Goal: Transaction & Acquisition: Subscribe to service/newsletter

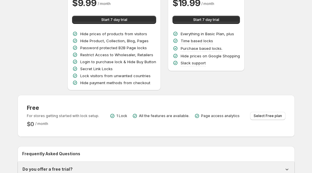
scroll to position [78, 0]
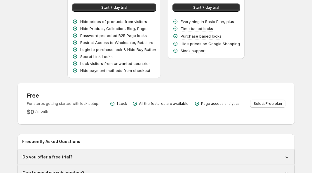
click at [267, 103] on span "Select Free plan" at bounding box center [268, 104] width 28 height 5
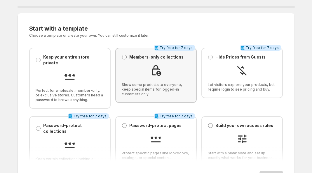
click at [126, 56] on span at bounding box center [124, 57] width 5 height 5
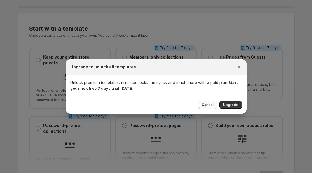
click at [213, 108] on button "Cancel" at bounding box center [207, 105] width 19 height 8
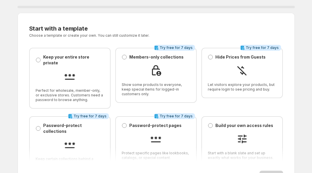
click at [4, 143] on div "0 % Start with a template. This page is ready Start with a template Choose a te…" at bounding box center [156, 100] width 312 height 200
click at [164, 72] on div at bounding box center [156, 71] width 69 height 13
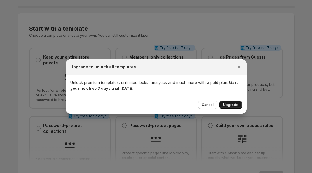
click at [237, 105] on span "Upgrade" at bounding box center [230, 105] width 15 height 5
